Goal: Information Seeking & Learning: Check status

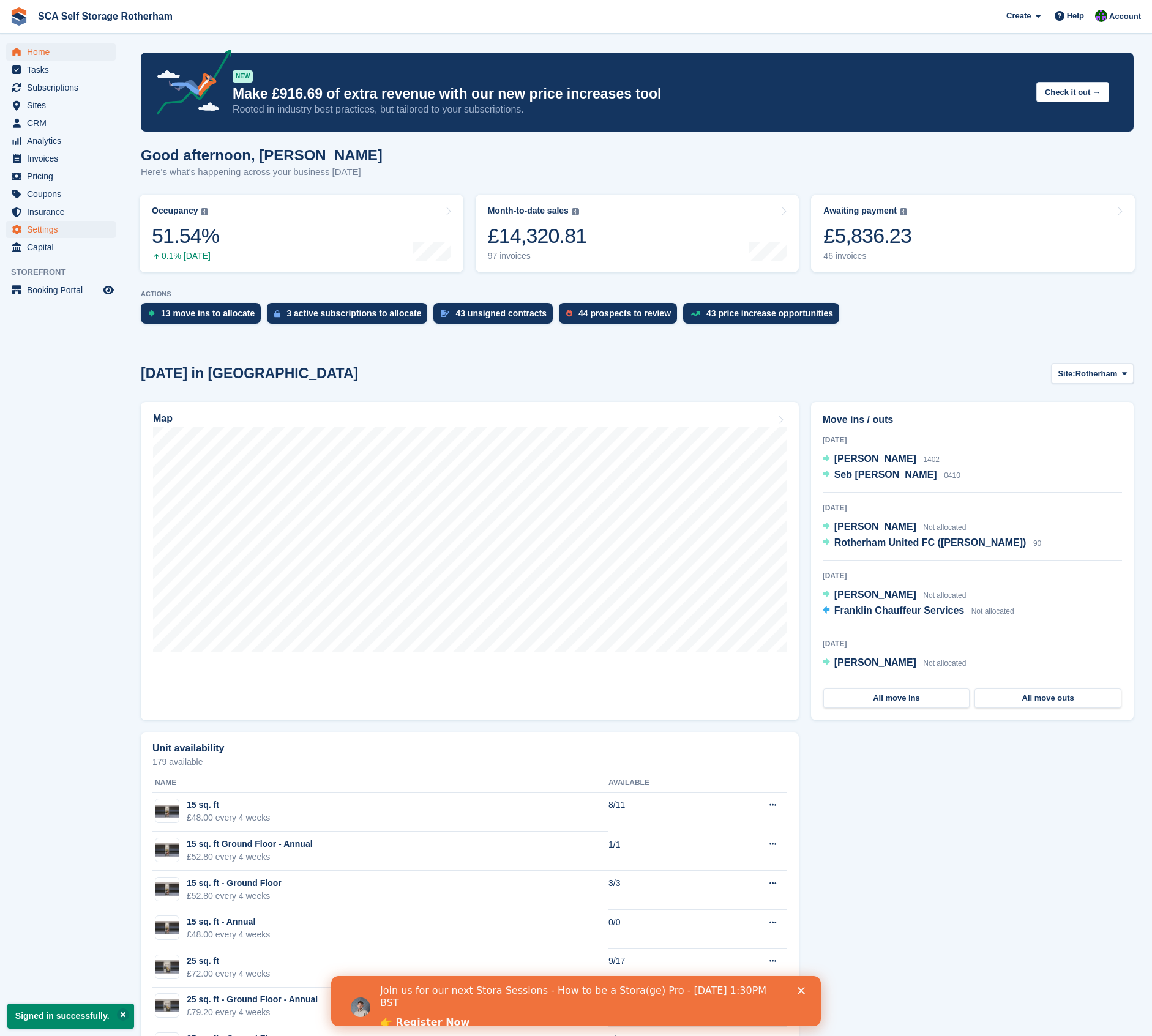
click at [46, 235] on span "Settings" at bounding box center [63, 230] width 73 height 17
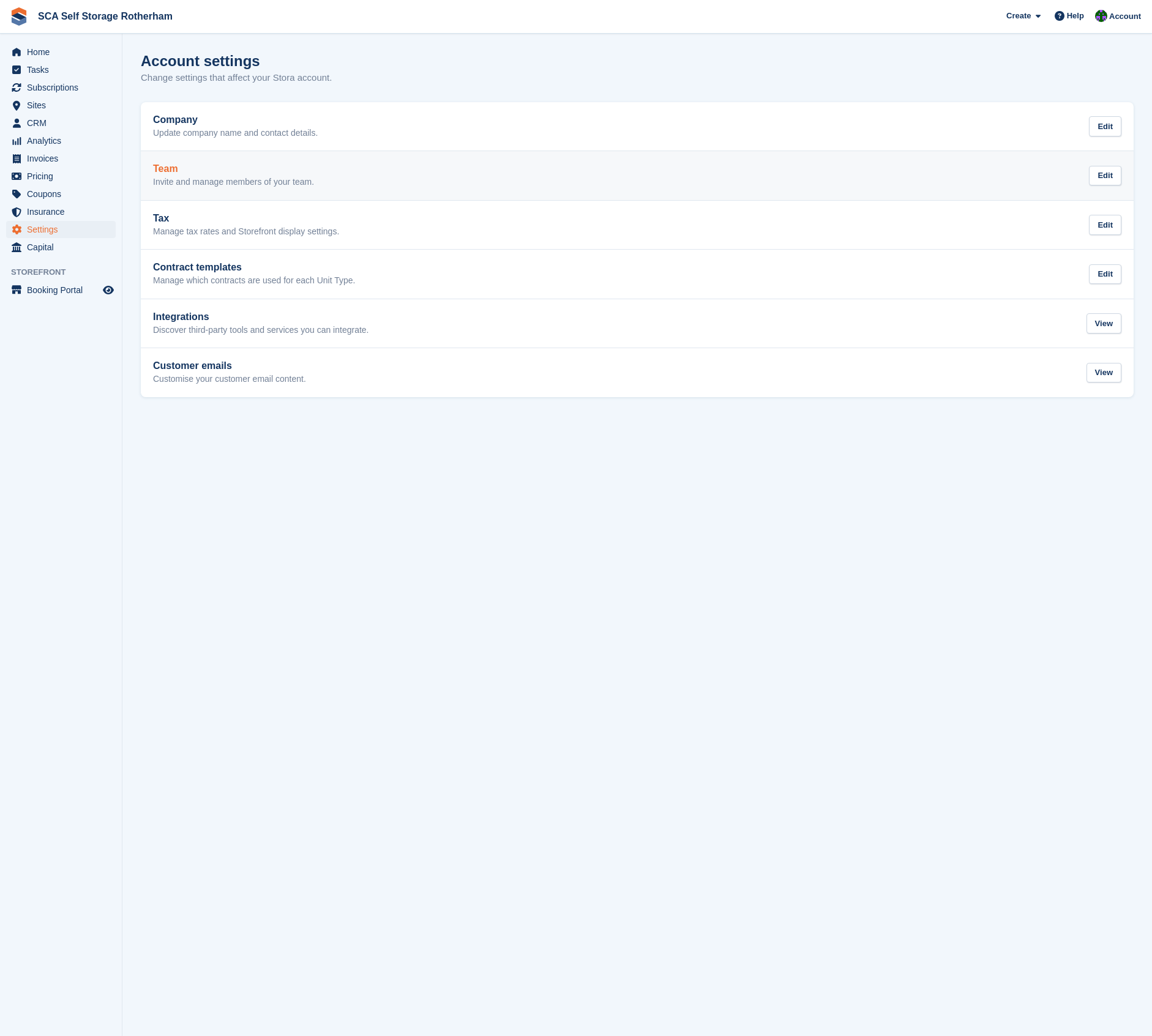
click at [249, 169] on h2 "Team" at bounding box center [234, 168] width 161 height 11
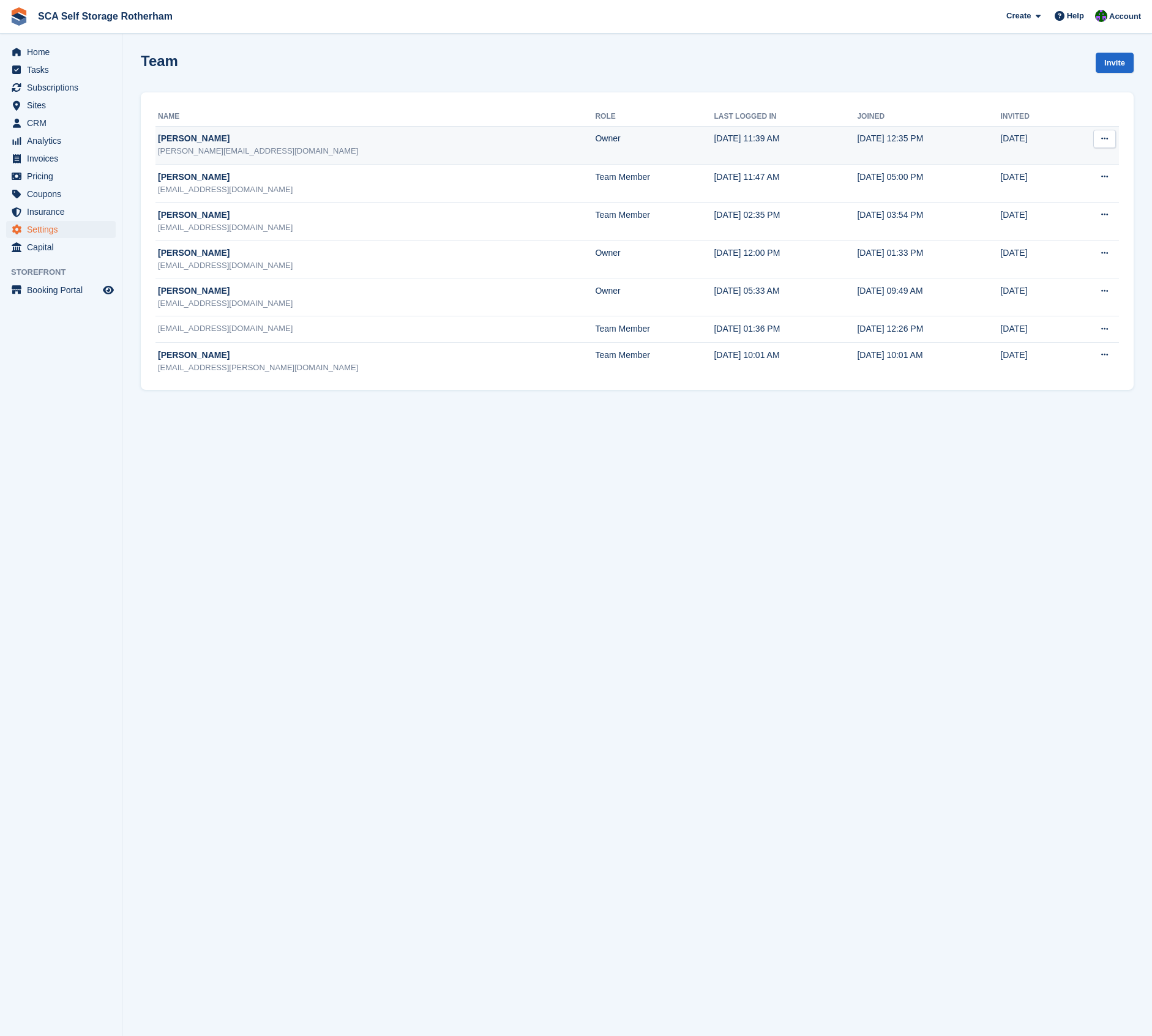
click at [1111, 139] on button at bounding box center [1104, 139] width 22 height 18
click at [1111, 139] on button at bounding box center [1104, 139] width 22 height 18
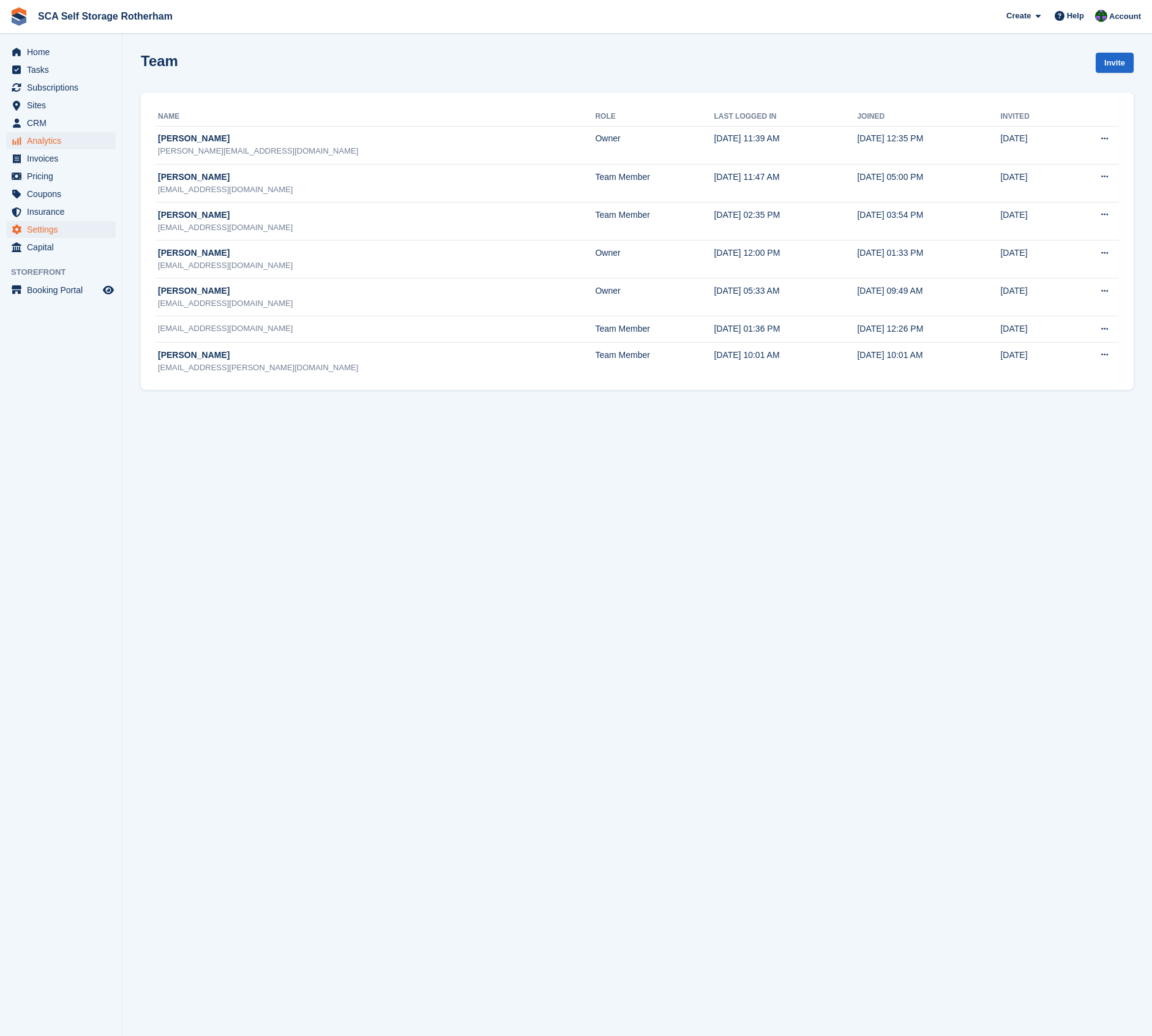
click at [24, 141] on link "Analytics" at bounding box center [60, 141] width 110 height 17
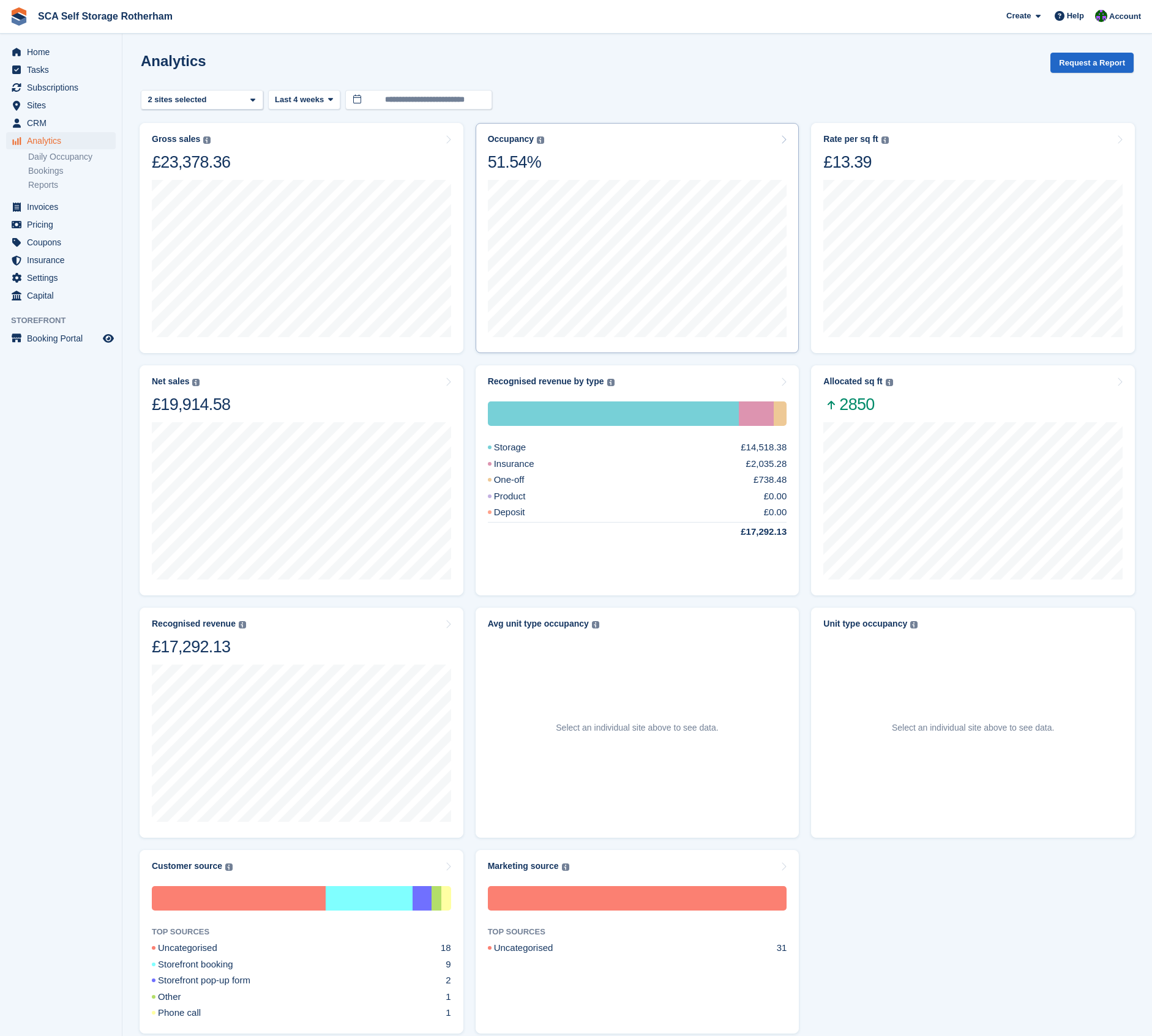
click at [647, 174] on div "28 Jul to 3 Aug Occupancy 48.27% Sq ft in use 16500" at bounding box center [637, 258] width 300 height 170
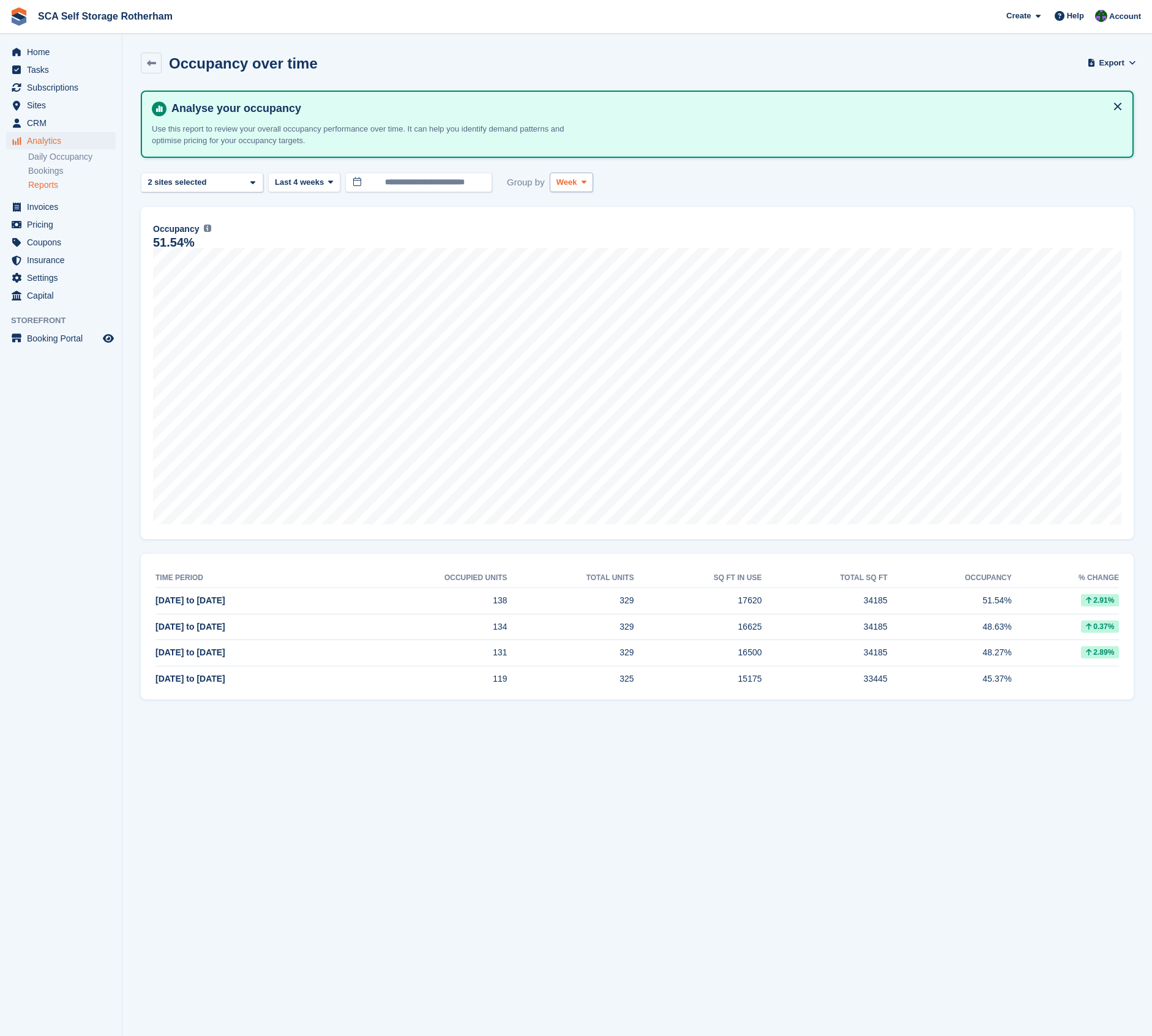
click at [601, 184] on div "**********" at bounding box center [637, 183] width 993 height 20
click at [584, 183] on icon at bounding box center [584, 182] width 5 height 8
click at [581, 242] on div "Day Week Month" at bounding box center [609, 233] width 118 height 77
click at [578, 255] on link "Month" at bounding box center [608, 255] width 107 height 22
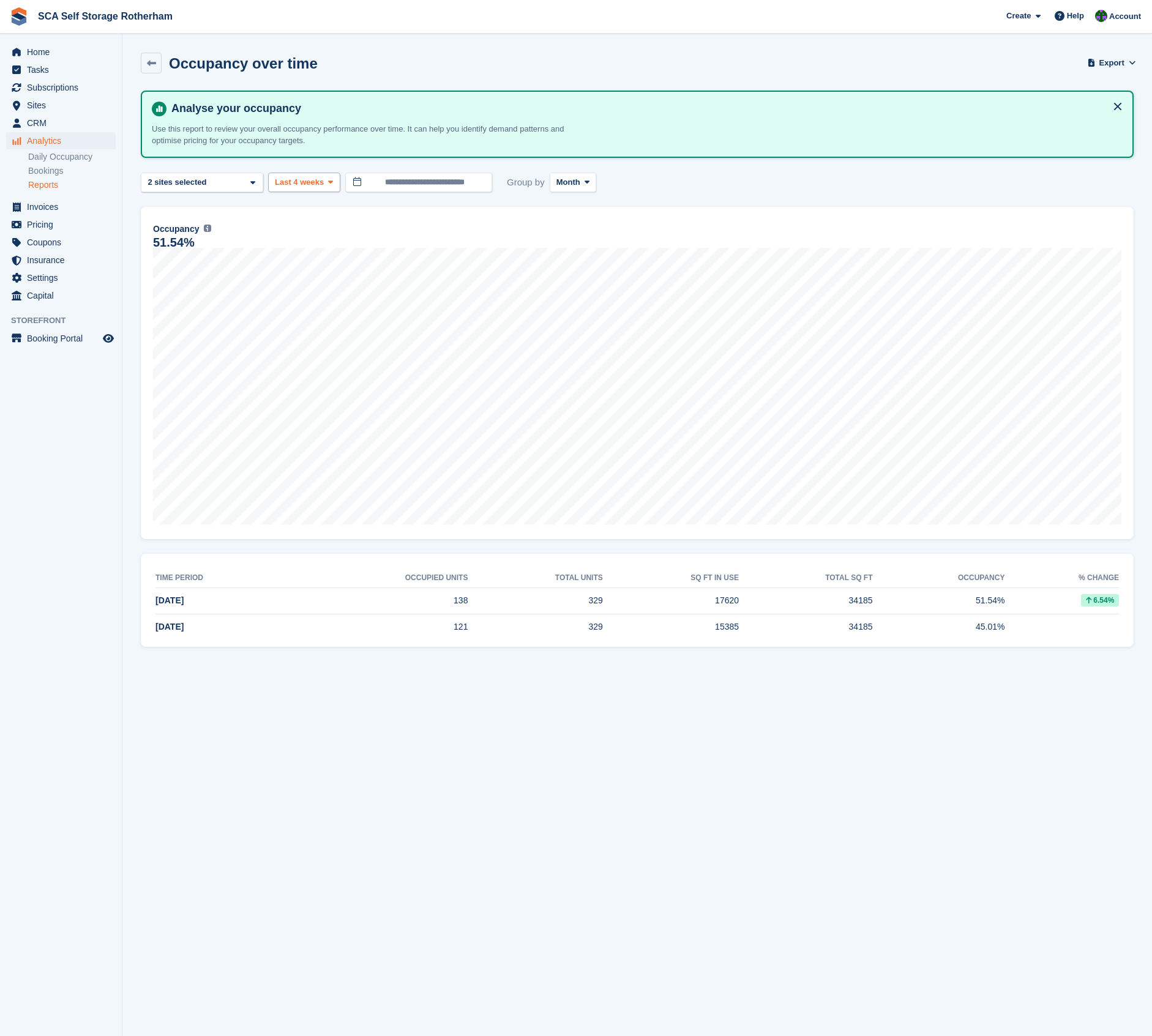
click at [305, 185] on span "Last 4 weeks" at bounding box center [299, 182] width 49 height 12
click at [299, 289] on link "Last 6 months" at bounding box center [326, 299] width 107 height 22
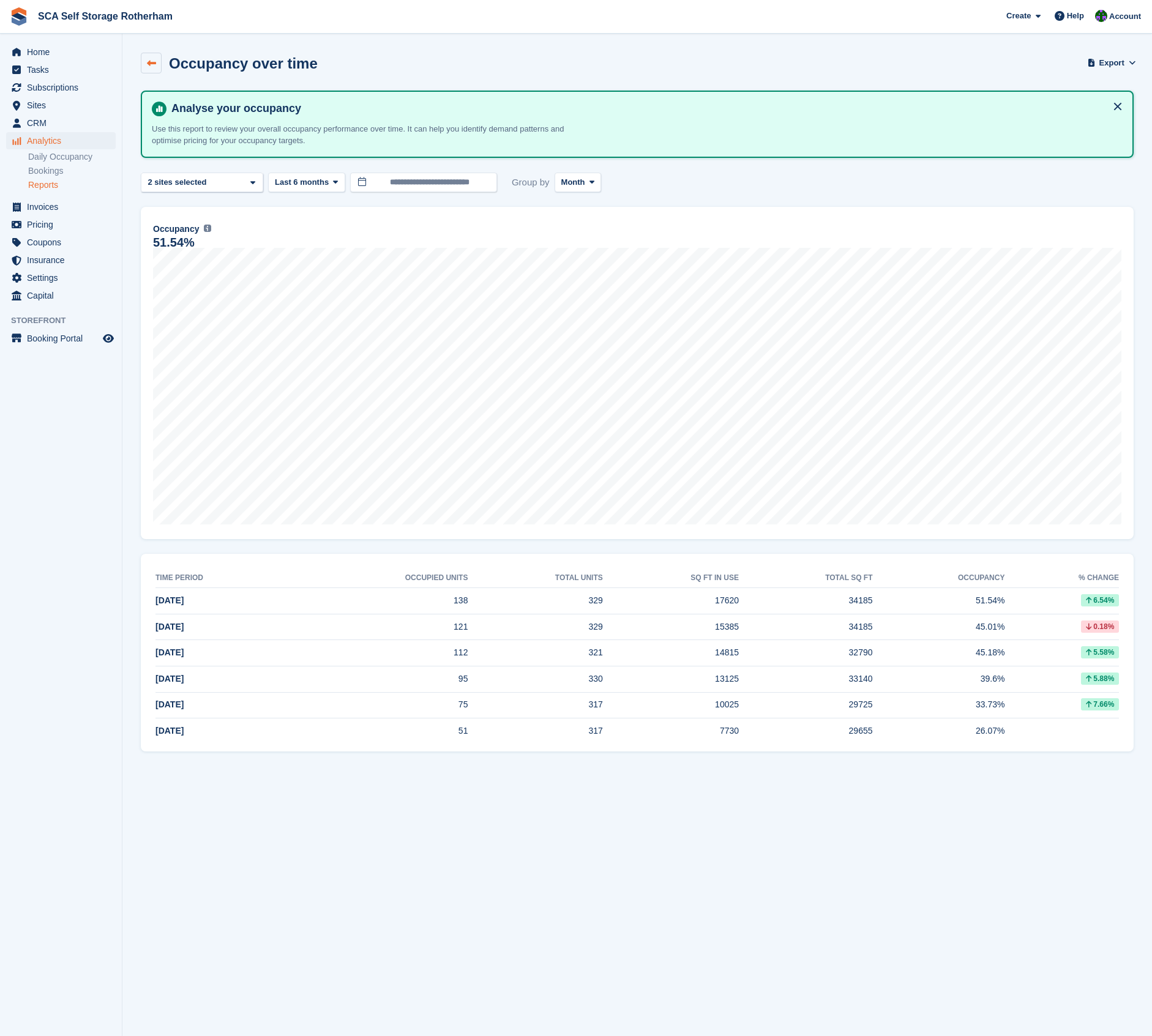
click at [148, 65] on icon at bounding box center [151, 63] width 9 height 9
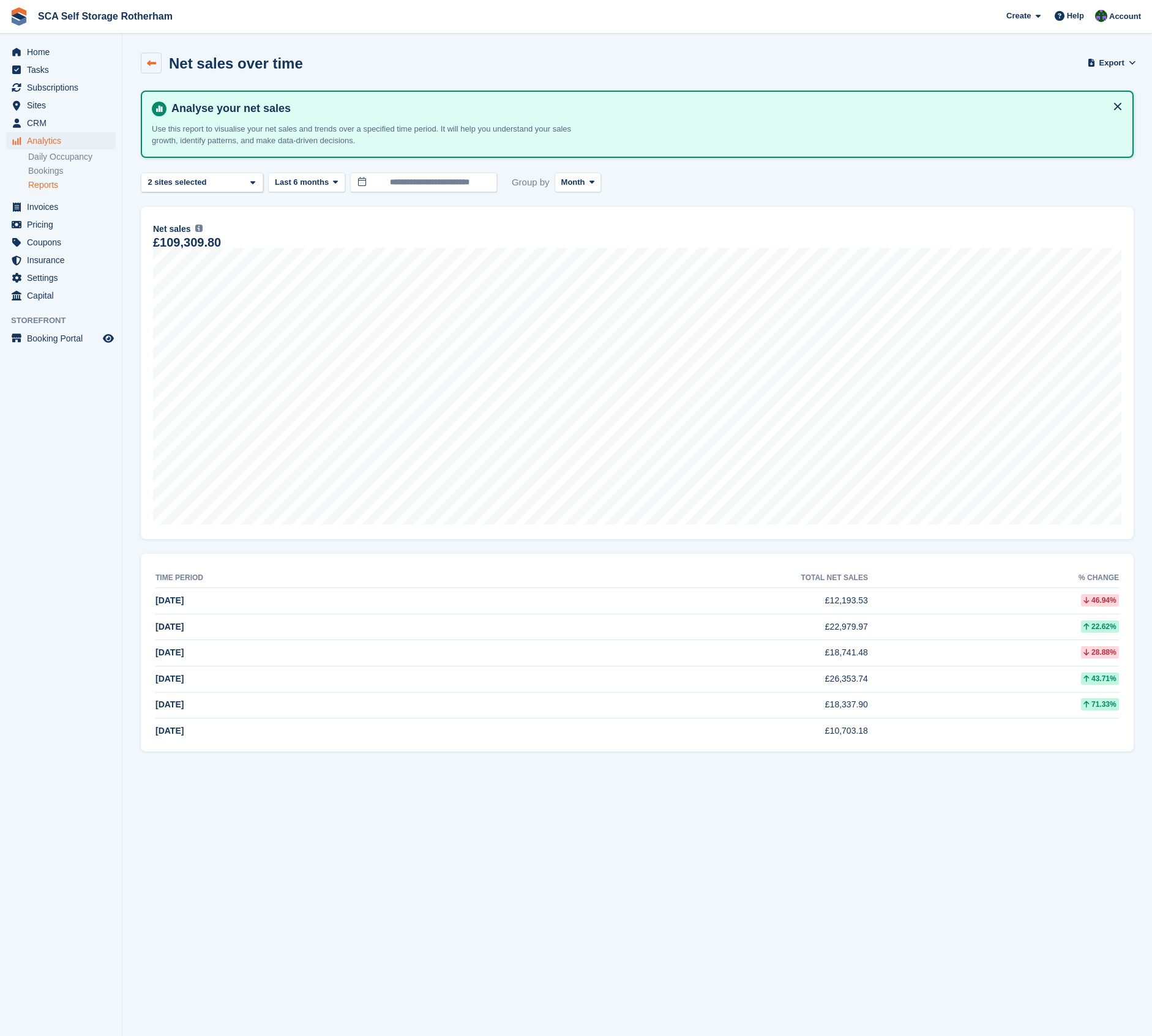
click at [155, 65] on icon at bounding box center [151, 63] width 9 height 9
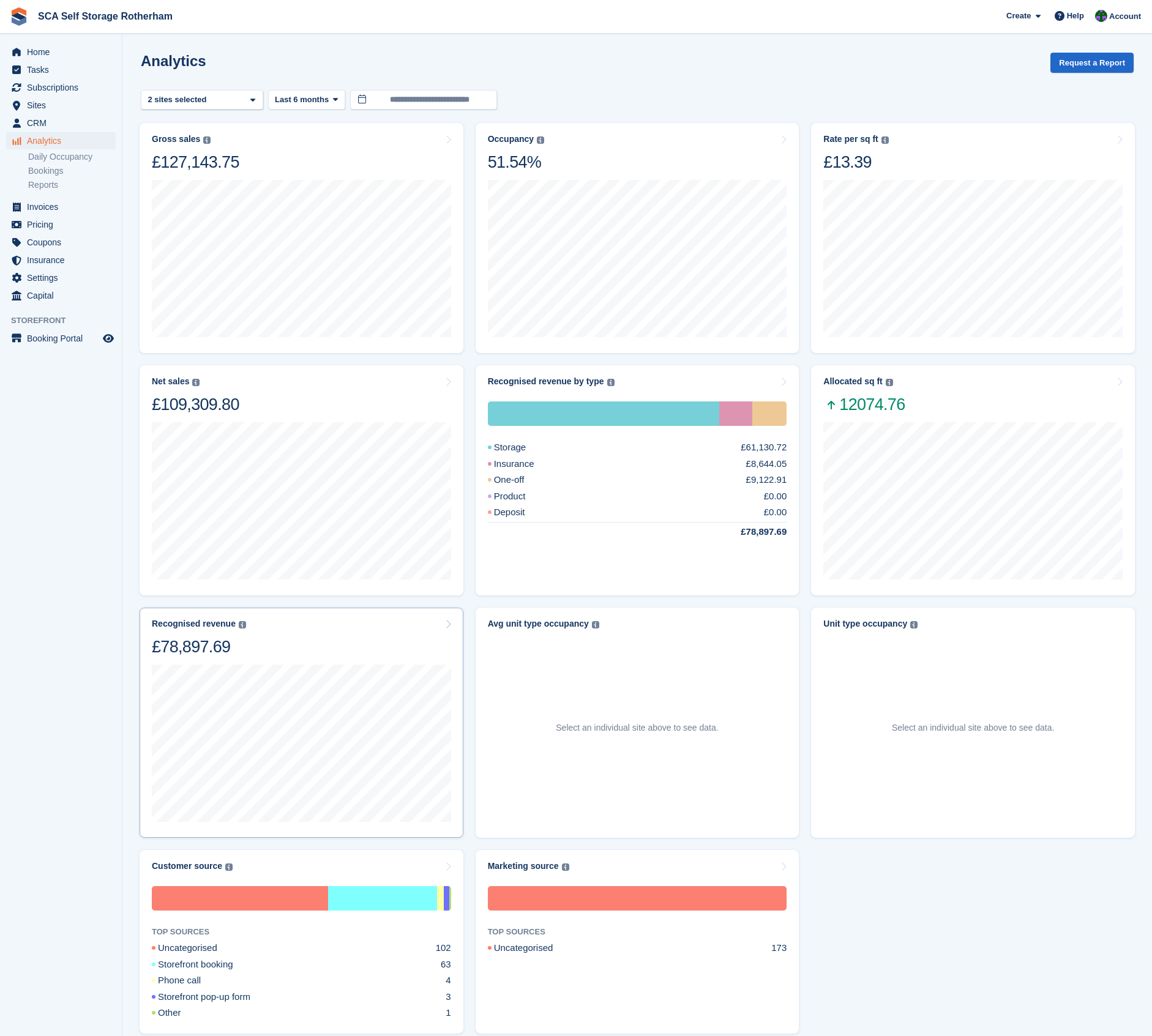
click at [306, 650] on div "Recognised revenue The sum of all finalised invoices, after discount and exclud…" at bounding box center [301, 638] width 300 height 38
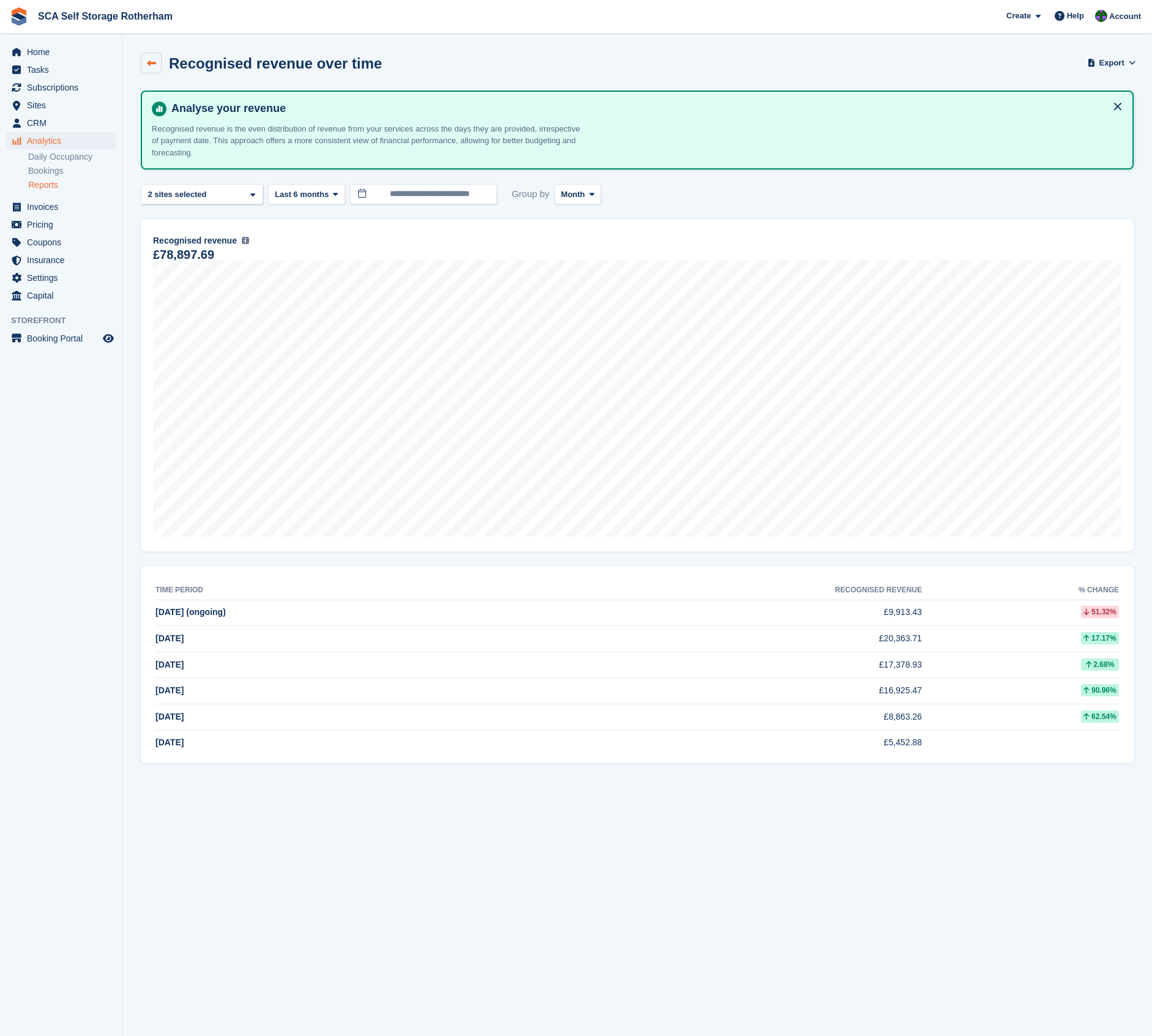
click at [155, 61] on icon at bounding box center [151, 63] width 9 height 9
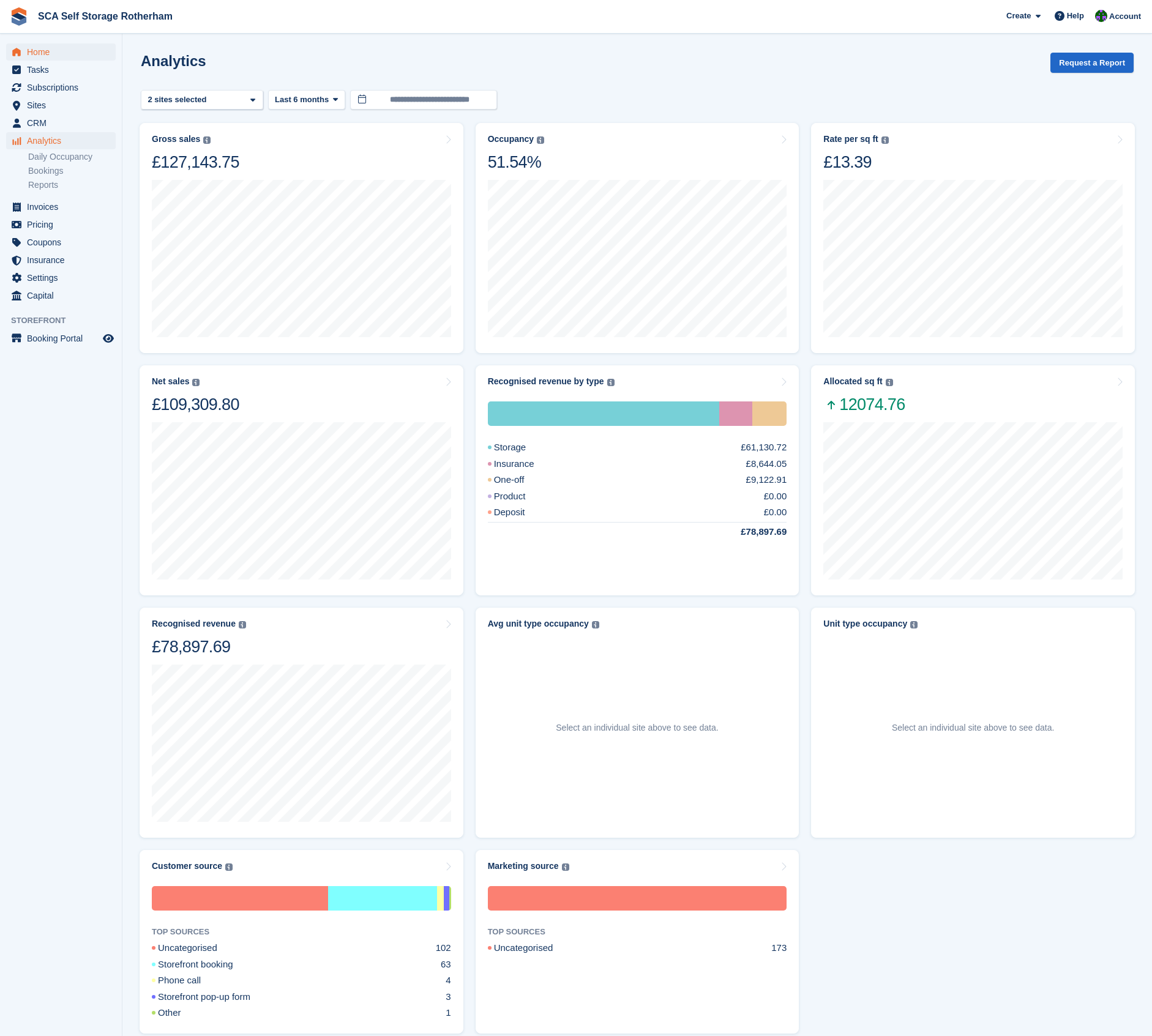
click at [57, 52] on span "Home" at bounding box center [63, 52] width 73 height 17
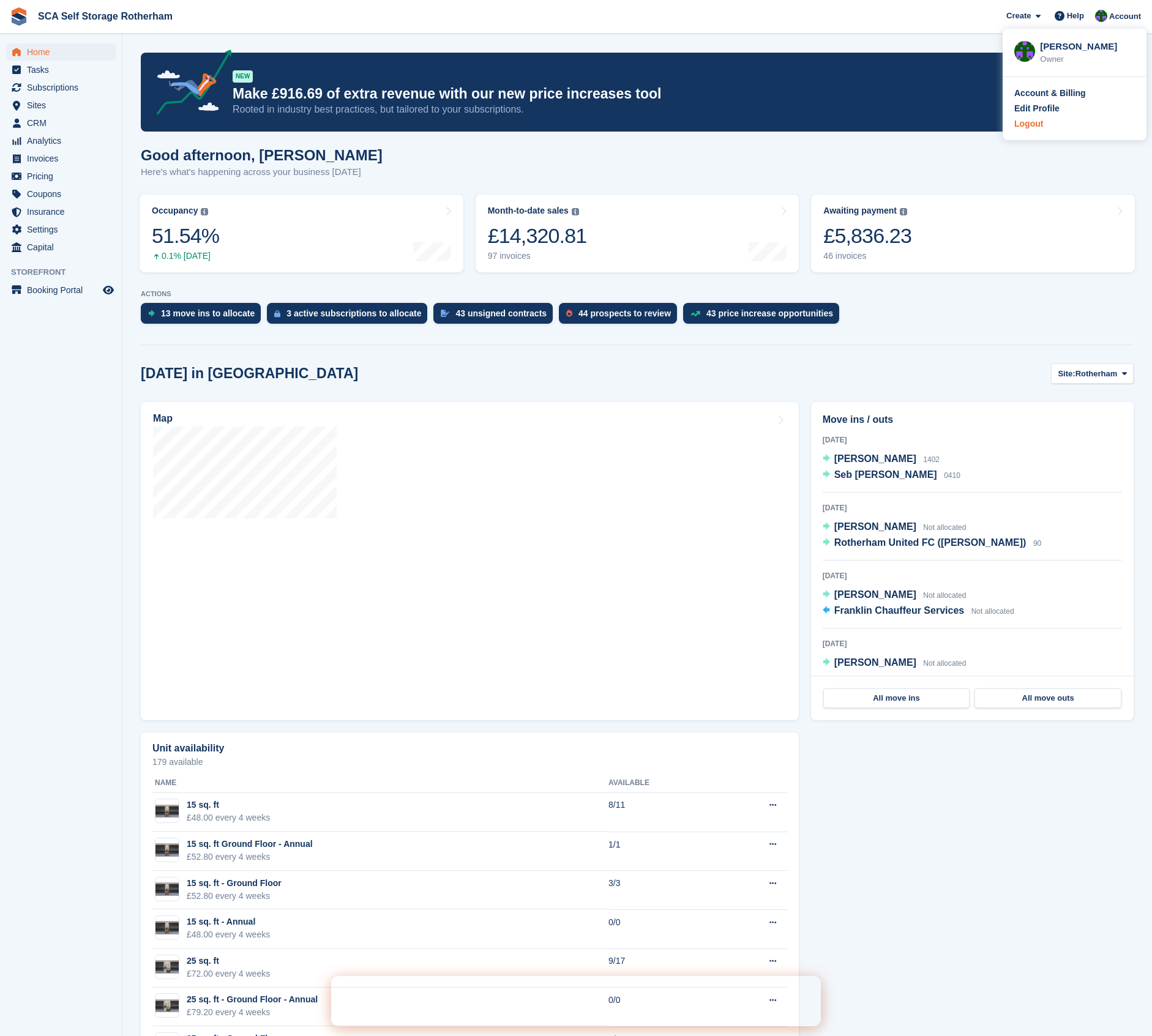
click at [1029, 123] on div "Logout" at bounding box center [1029, 124] width 29 height 13
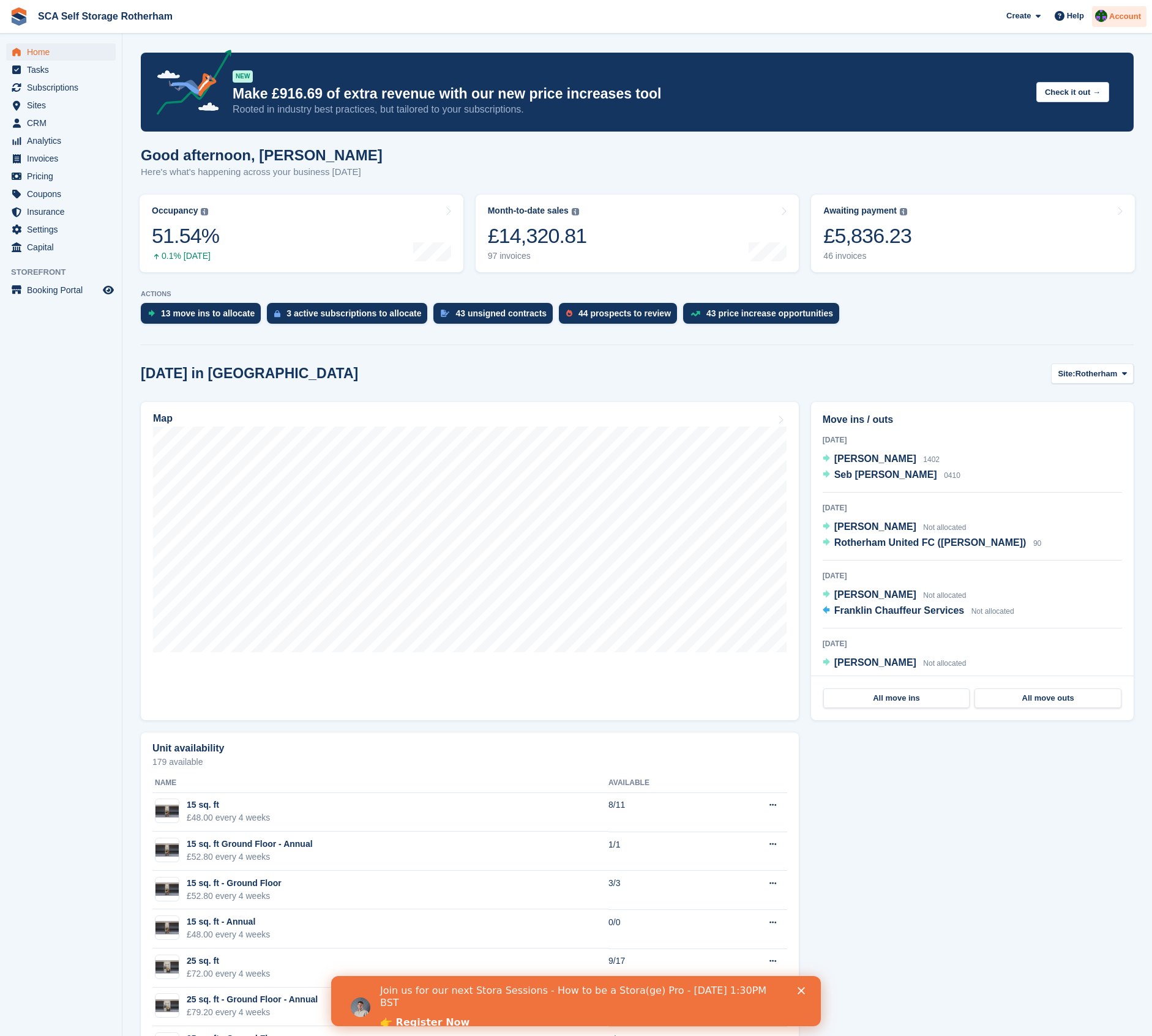
click at [1109, 17] on span "Account" at bounding box center [1125, 16] width 32 height 12
click at [1028, 127] on div "Logout" at bounding box center [1029, 124] width 29 height 13
